Goal: Go to known website: Access a specific website the user already knows

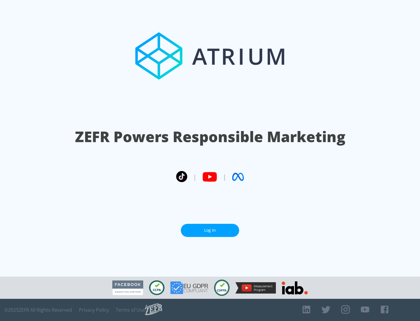
click at [210, 228] on link "Log In" at bounding box center [210, 230] width 58 height 13
